Goal: Task Accomplishment & Management: Manage account settings

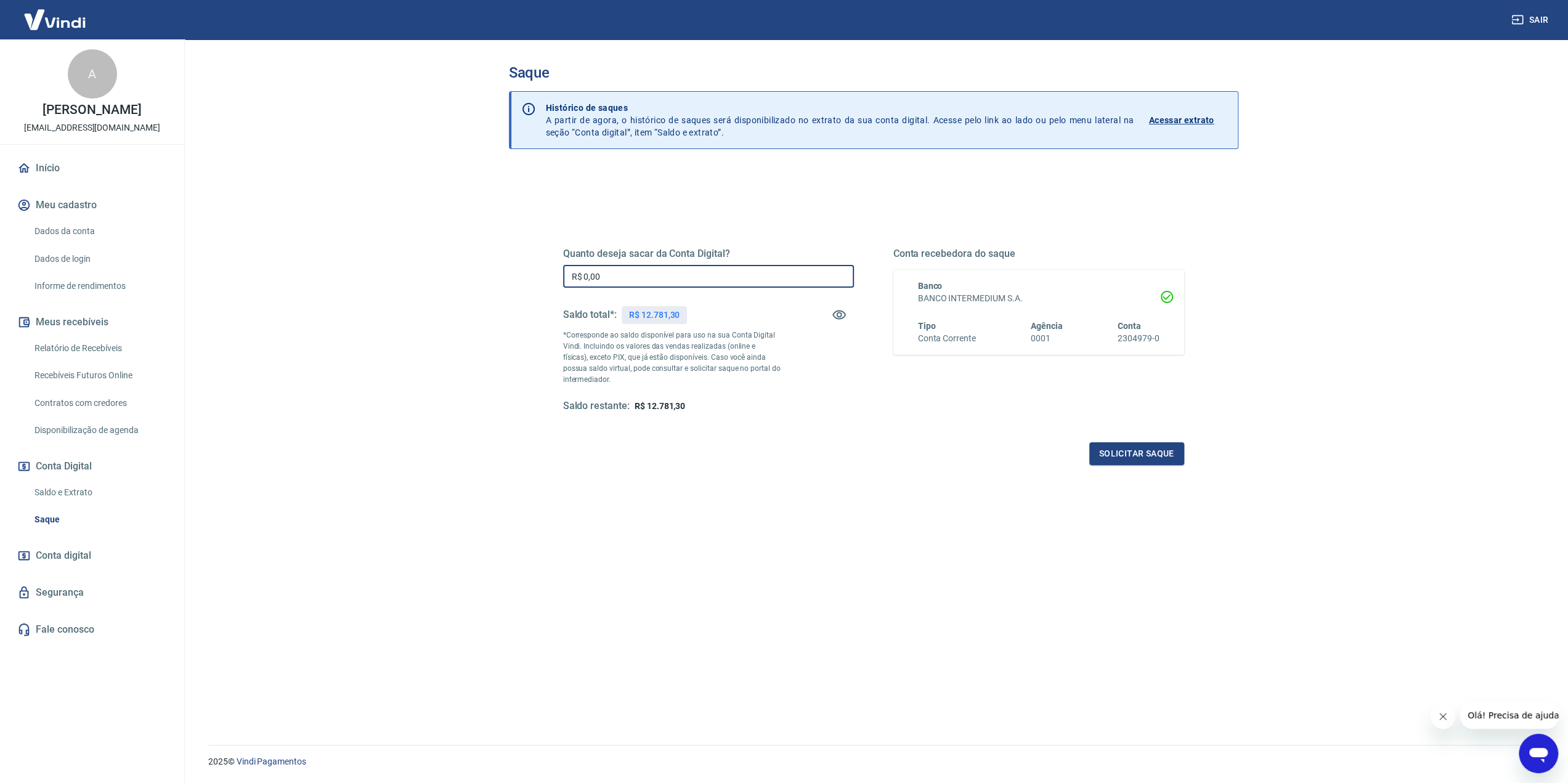
drag, startPoint x: 613, startPoint y: 273, endPoint x: 356, endPoint y: 256, distance: 257.6
click at [356, 256] on main "Saque Histórico de saques A partir de agora, o histórico de saques será disponi…" at bounding box center [873, 411] width 1389 height 744
type input "R$ 12.781,30"
click at [1146, 454] on button "Solicitar saque" at bounding box center [1137, 453] width 95 height 22
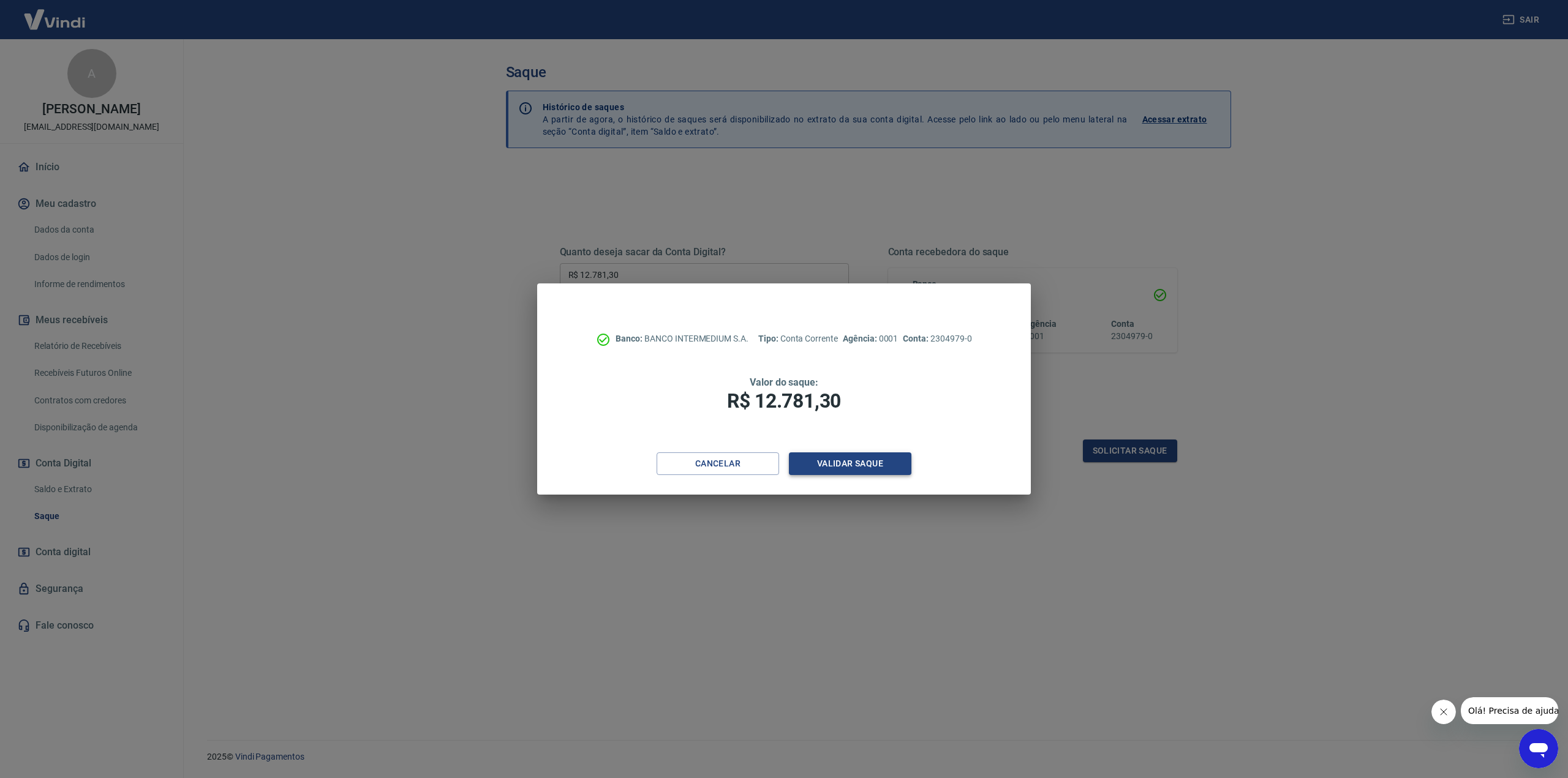
click at [884, 463] on button "Validar saque" at bounding box center [850, 463] width 122 height 22
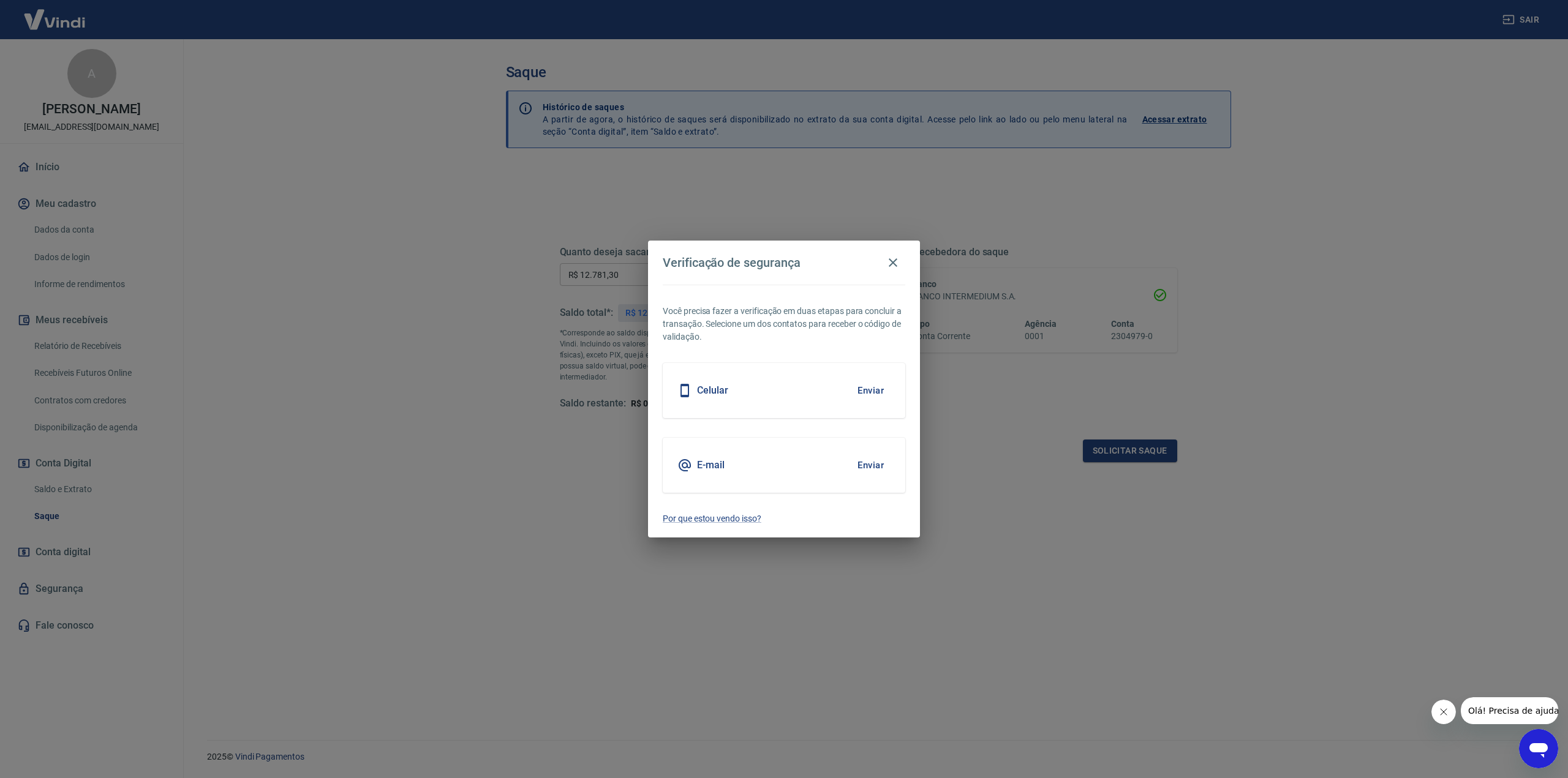
click at [875, 467] on button "Enviar" at bounding box center [871, 465] width 40 height 26
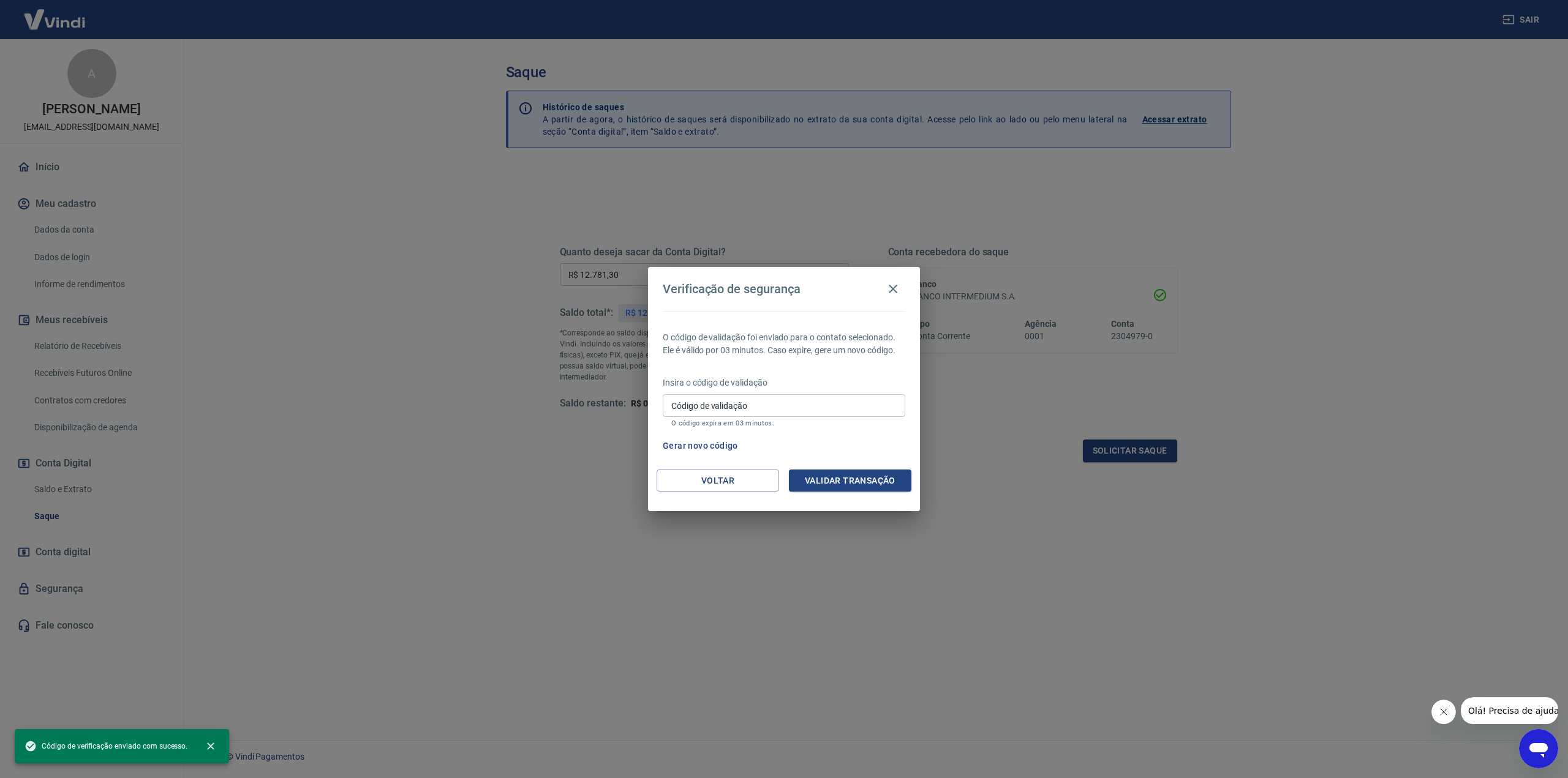
drag, startPoint x: 774, startPoint y: 407, endPoint x: 797, endPoint y: 413, distance: 23.8
click at [774, 407] on input "Código de validação" at bounding box center [784, 405] width 243 height 22
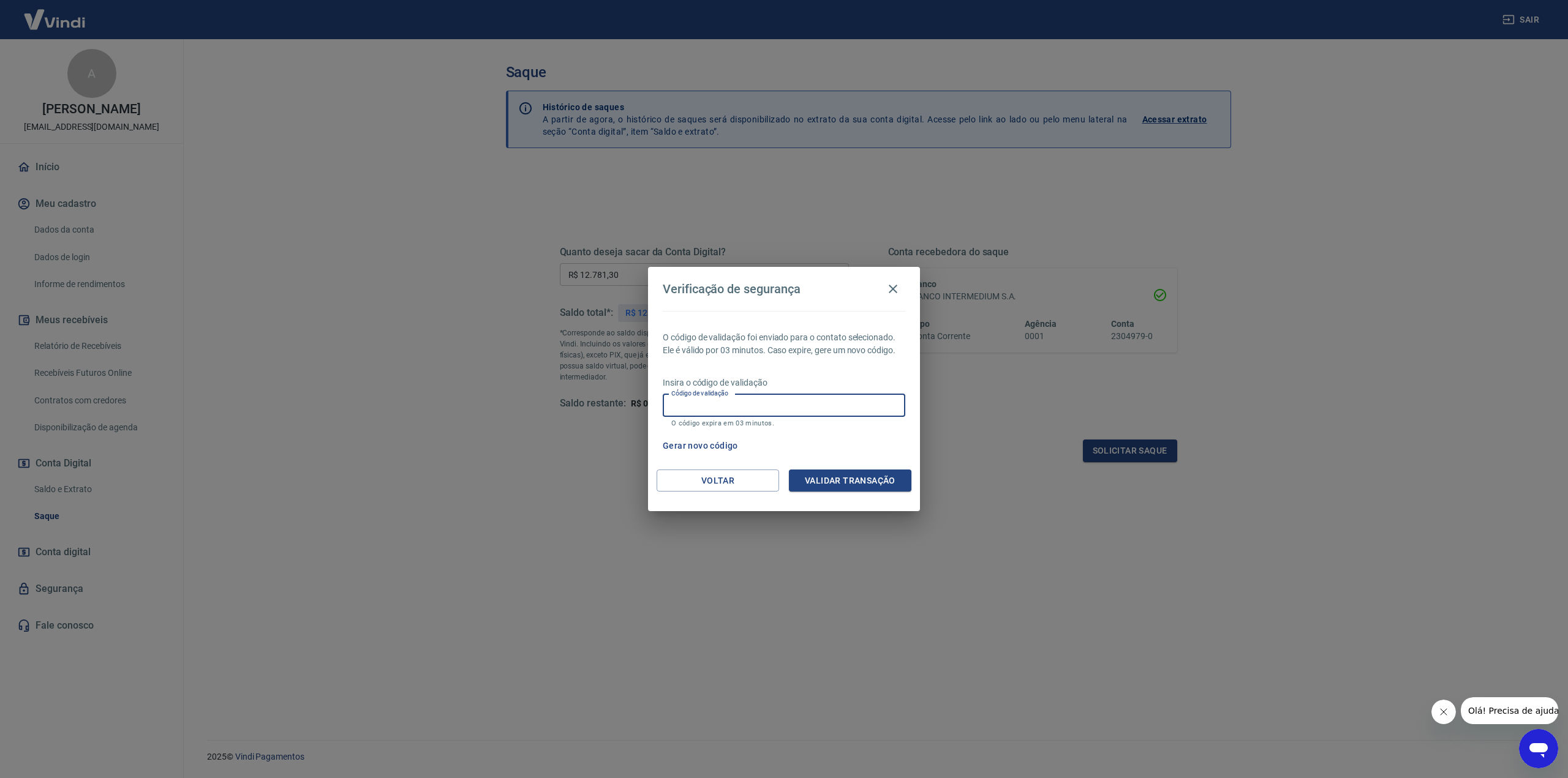
paste input "582280"
type input "582280"
drag, startPoint x: 868, startPoint y: 483, endPoint x: 863, endPoint y: 438, distance: 45.3
click at [867, 483] on button "Validar transação" at bounding box center [850, 481] width 122 height 22
